Goal: Find specific page/section: Find specific page/section

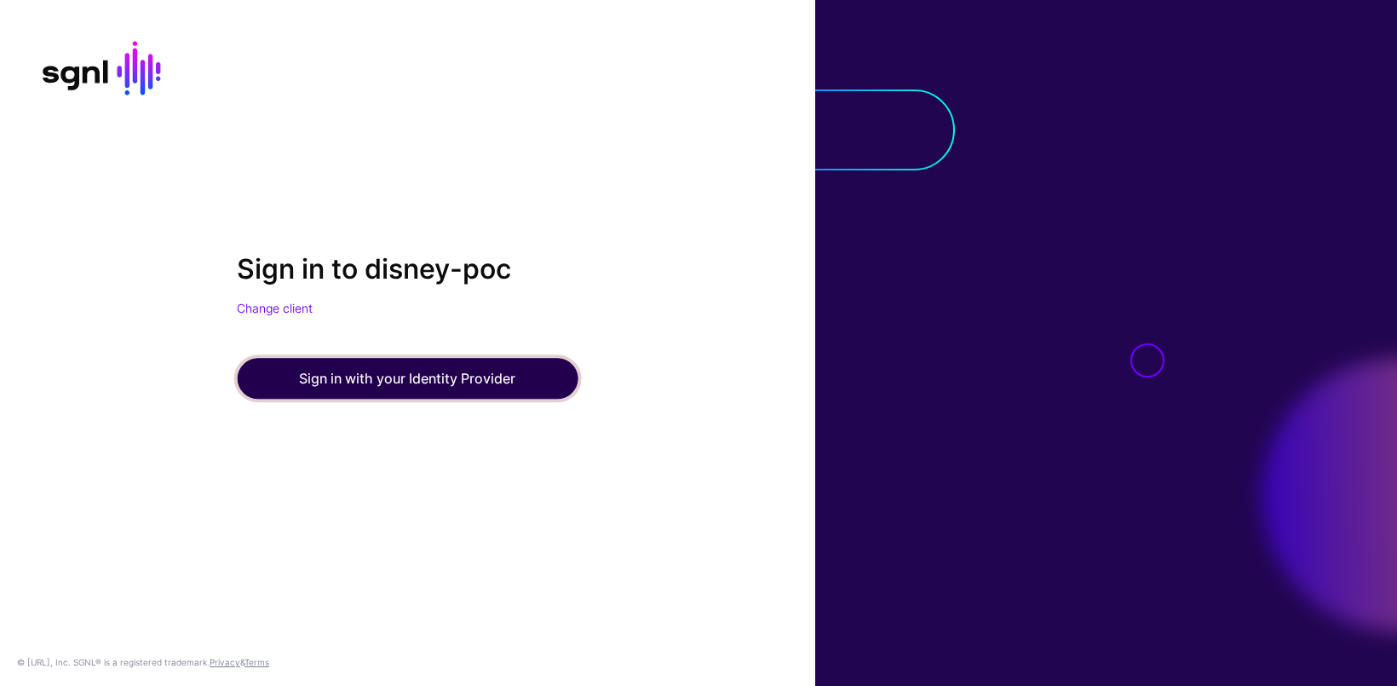
click at [366, 375] on button "Sign in with your Identity Provider" at bounding box center [407, 378] width 341 height 41
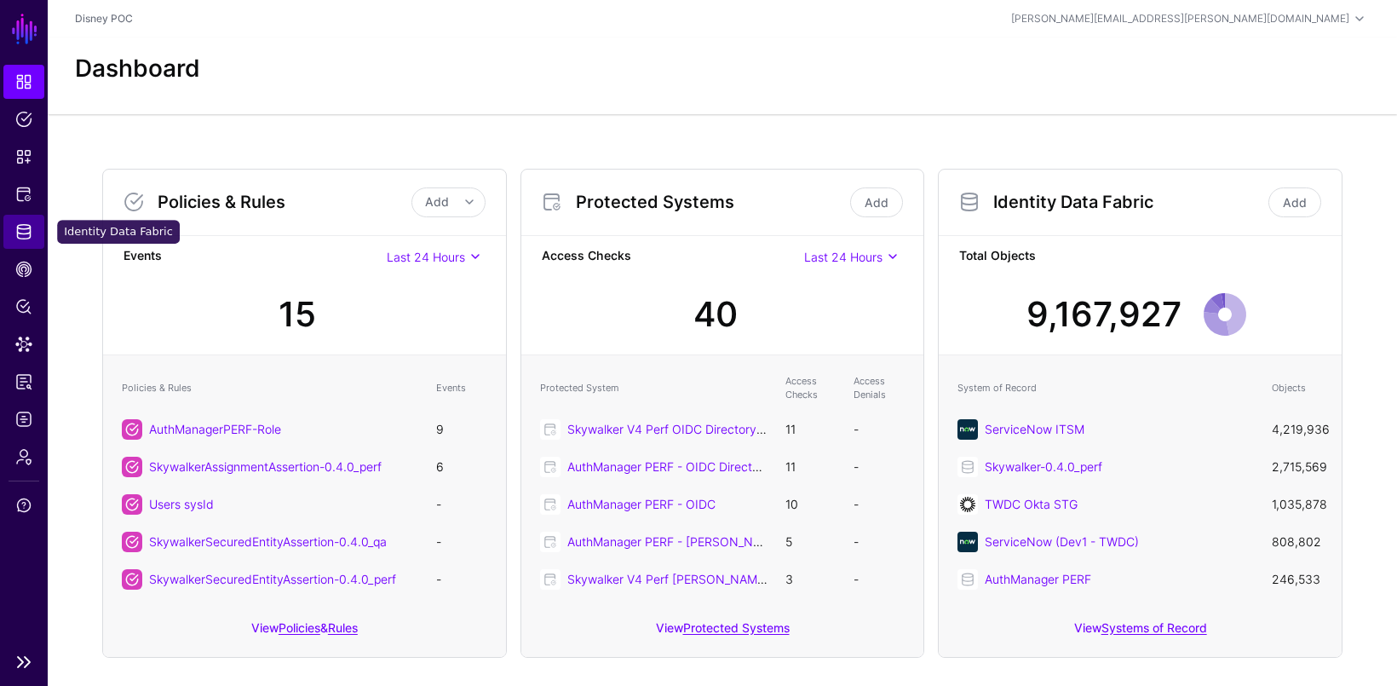
click at [26, 233] on span "Identity Data Fabric" at bounding box center [23, 231] width 17 height 17
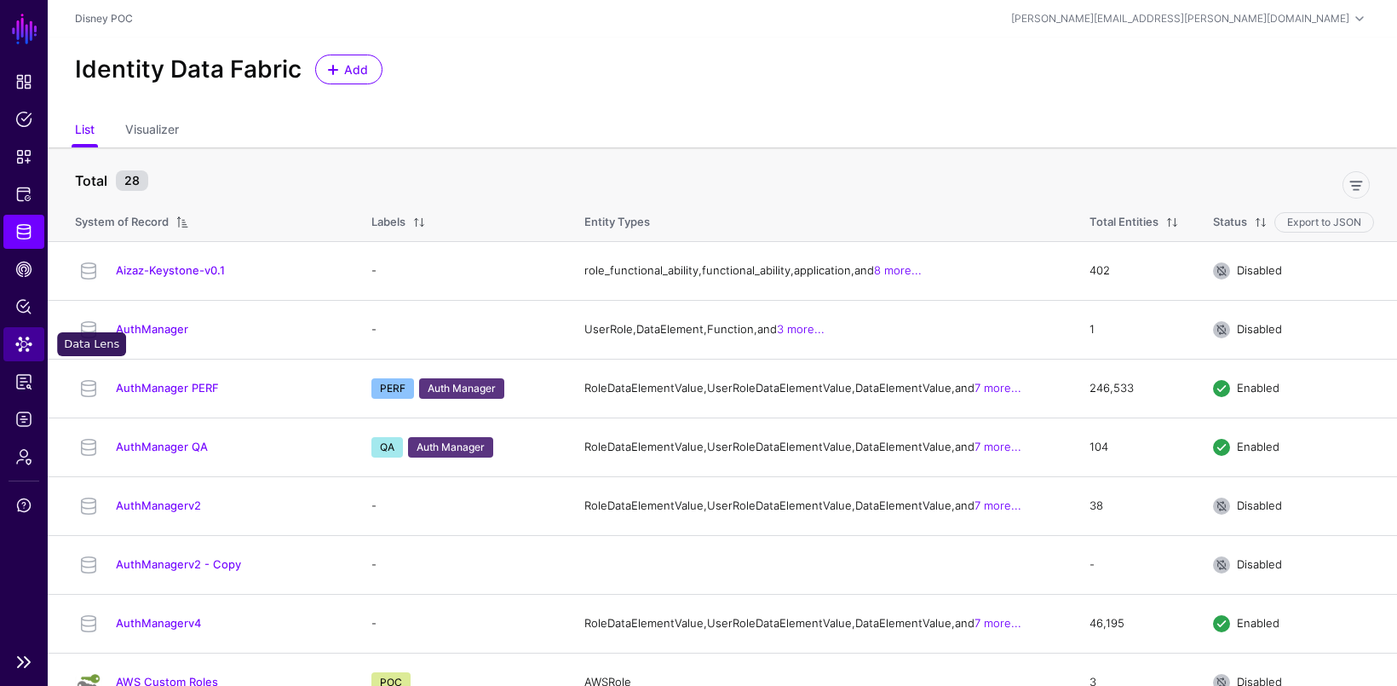
click at [24, 338] on span "Data Lens" at bounding box center [23, 344] width 17 height 17
